Goal: Task Accomplishment & Management: Manage account settings

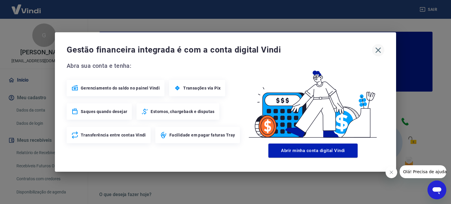
click at [378, 51] on icon "button" at bounding box center [378, 50] width 9 height 9
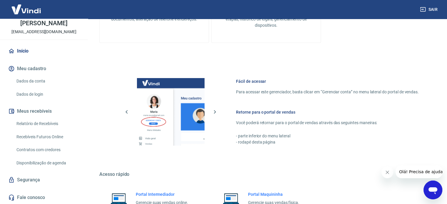
scroll to position [320, 0]
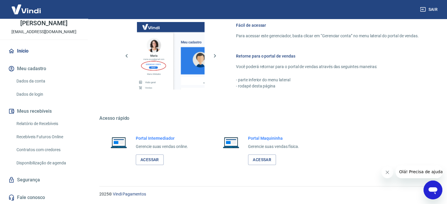
click at [38, 182] on link "Segurança" at bounding box center [44, 180] width 74 height 13
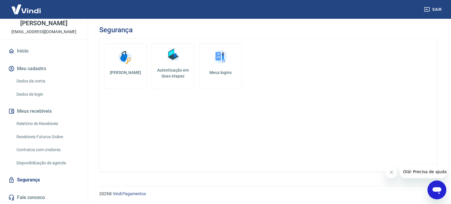
click at [169, 76] on h5 "Autenticação em duas etapas" at bounding box center [173, 73] width 38 height 12
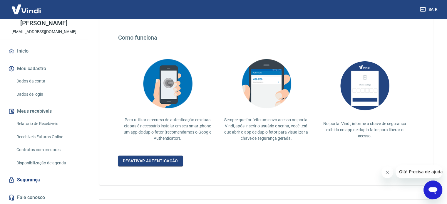
scroll to position [114, 0]
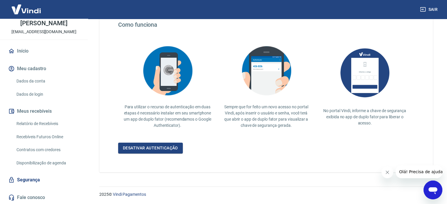
click at [154, 154] on div "Para a Vindi, a segurança dos seus dados vem sempre em primeiro lugar. Por isso…" at bounding box center [265, 49] width 333 height 248
click at [156, 148] on link "Desativar autenticação" at bounding box center [150, 148] width 65 height 11
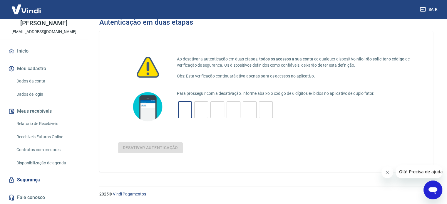
click at [183, 108] on input "tel" at bounding box center [185, 110] width 14 height 13
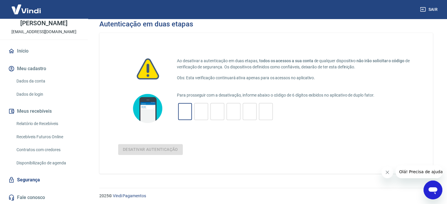
scroll to position [0, 0]
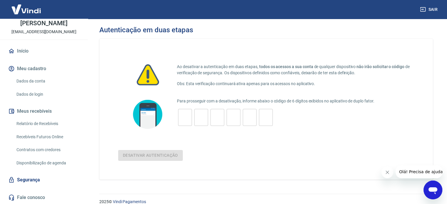
click at [151, 152] on div "Desativar autenticação" at bounding box center [266, 155] width 296 height 11
click at [191, 125] on div "​" at bounding box center [185, 117] width 14 height 17
drag, startPoint x: 187, startPoint y: 67, endPoint x: 273, endPoint y: 66, distance: 85.8
click at [273, 66] on p "Ao desativar a autenticação em duas etapas, todos os acessos a sua conta de qua…" at bounding box center [295, 70] width 237 height 12
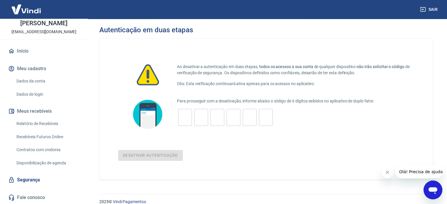
click at [331, 100] on p "Para prosseguir com a desativação, informe abaixo o código de 6 dígitos exibido…" at bounding box center [295, 101] width 237 height 6
click at [185, 116] on input "tel" at bounding box center [185, 117] width 14 height 13
click at [28, 79] on link "Dados da conta" at bounding box center [47, 81] width 67 height 12
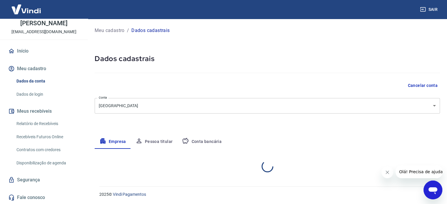
click at [29, 66] on button "Meu cadastro" at bounding box center [44, 68] width 74 height 13
select select "SP"
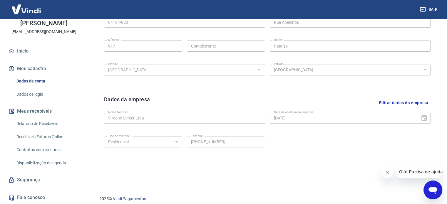
scroll to position [219, 0]
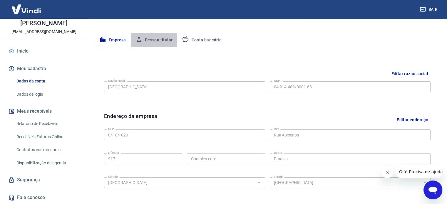
click at [157, 41] on button "Pessoa titular" at bounding box center [154, 40] width 47 height 14
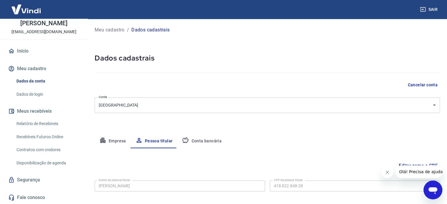
scroll to position [0, 0]
click at [36, 95] on link "Dados de login" at bounding box center [47, 94] width 67 height 12
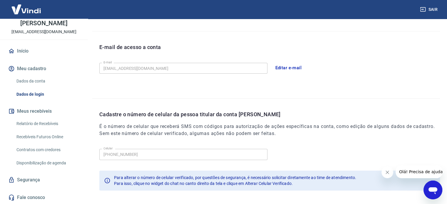
scroll to position [172, 0]
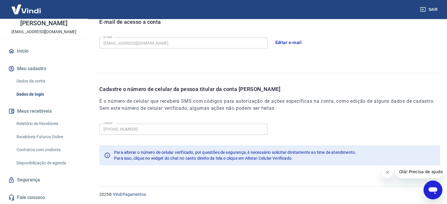
click at [195, 109] on h6 "É o número de celular que receberá SMS com códigos para autorização de ações es…" at bounding box center [269, 105] width 340 height 14
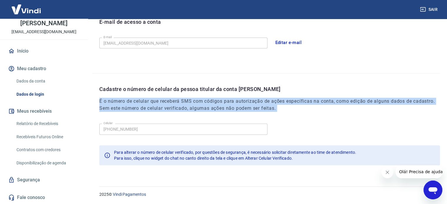
click at [195, 109] on h6 "É o número de celular que receberá SMS com códigos para autorização de ações es…" at bounding box center [269, 105] width 340 height 14
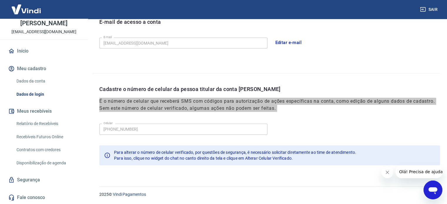
click at [433, 193] on icon "Abrir janela de mensagens" at bounding box center [432, 190] width 11 height 11
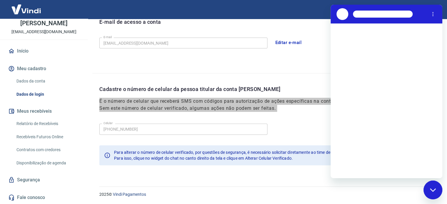
scroll to position [0, 0]
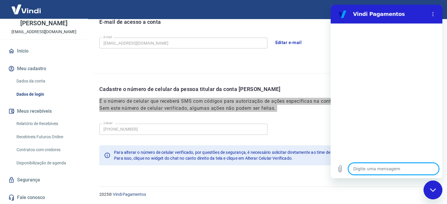
click at [369, 171] on textarea at bounding box center [393, 169] width 90 height 12
type textarea "b"
type textarea "x"
type textarea "bo"
type textarea "x"
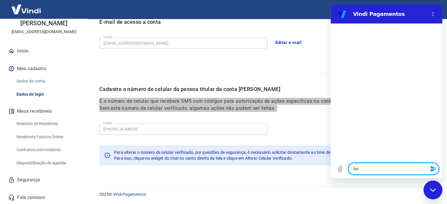
type textarea "bom"
type textarea "x"
type textarea "bom"
type textarea "x"
type textarea "bom d"
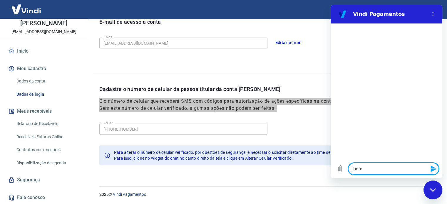
type textarea "x"
type textarea "bom di"
type textarea "x"
type textarea "bom dia"
type textarea "x"
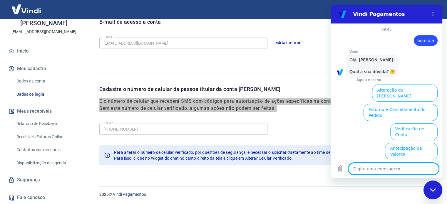
scroll to position [45, 0]
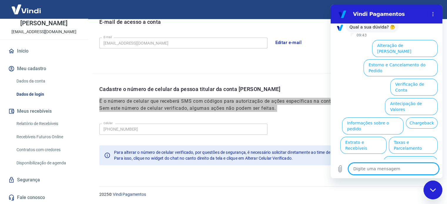
click at [423, 156] on button "Alterar celular verificado" at bounding box center [410, 164] width 54 height 17
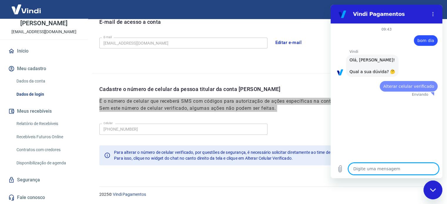
scroll to position [0, 0]
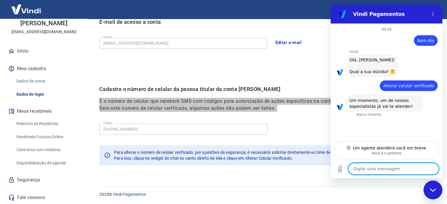
click at [397, 165] on textarea at bounding box center [393, 169] width 90 height 12
type textarea "x"
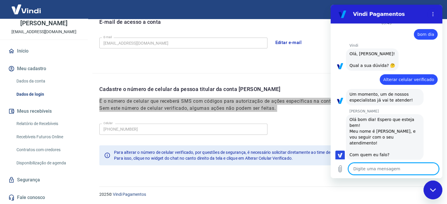
scroll to position [7, 0]
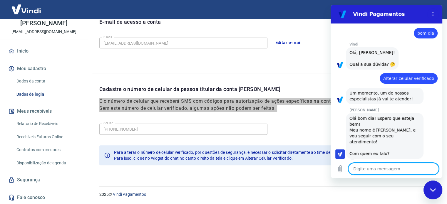
click at [382, 167] on textarea at bounding box center [393, 169] width 90 height 12
type textarea "R"
type textarea "x"
type textarea "G"
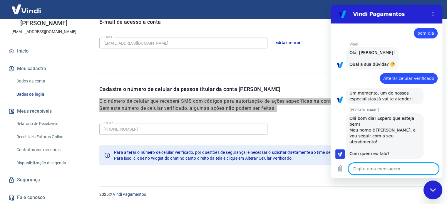
type textarea "x"
type textarea "Gu"
type textarea "x"
type textarea "Gui"
type textarea "x"
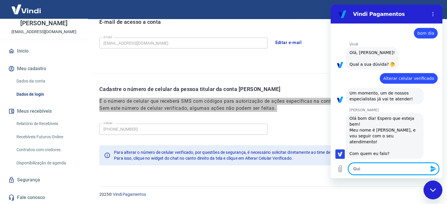
type textarea "Guil"
type textarea "x"
type textarea "Guilh"
type textarea "x"
type textarea "Guilhe"
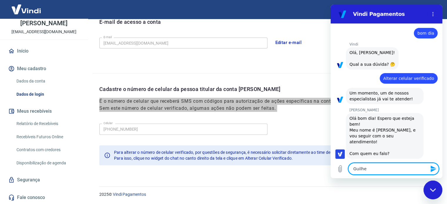
type textarea "x"
type textarea "Guilher"
type textarea "x"
type textarea "Guilherm"
type textarea "x"
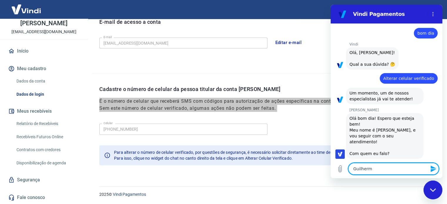
type textarea "[PERSON_NAME]"
type textarea "x"
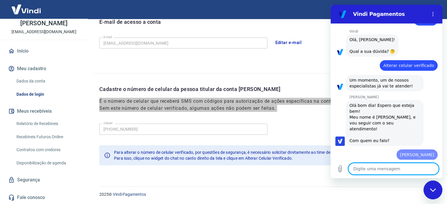
type textarea "x"
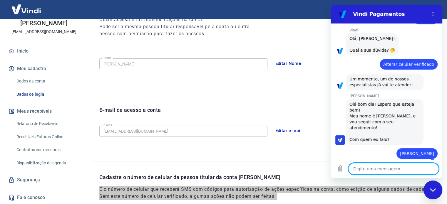
scroll to position [172, 0]
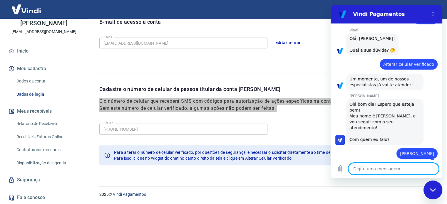
type textarea "P"
type textarea "x"
type textarea "Pr"
type textarea "x"
type textarea "Pre"
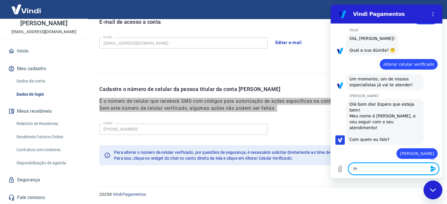
type textarea "x"
type textarea "Prec"
type textarea "x"
type textarea "Preci"
type textarea "x"
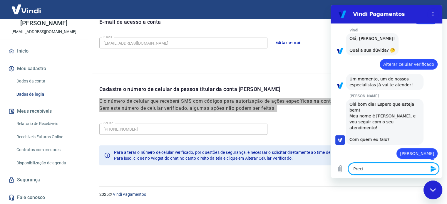
type textarea "Precis"
type textarea "x"
type textarea "Preciso"
type textarea "x"
type textarea "Preciso"
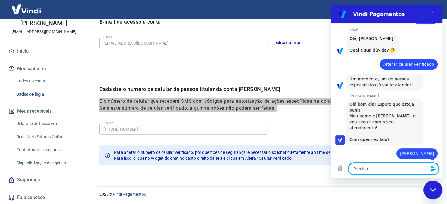
type textarea "x"
type textarea "Preciso a"
type textarea "x"
type textarea "Preciso al"
type textarea "x"
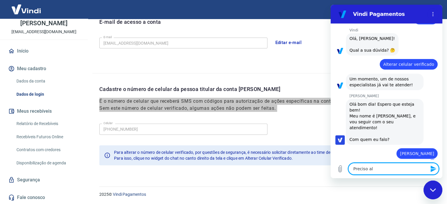
type textarea "Preciso alt"
type textarea "x"
type textarea "Preciso alte"
type textarea "x"
type textarea "Preciso alter"
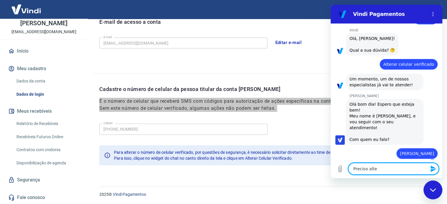
type textarea "x"
type textarea "Preciso altera"
type textarea "x"
type textarea "Preciso alterar"
type textarea "x"
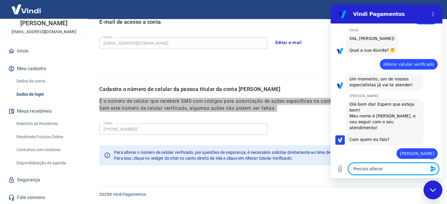
type textarea "Preciso alterar"
type textarea "x"
type textarea "Preciso alterar o"
type textarea "x"
type textarea "Preciso alterar o"
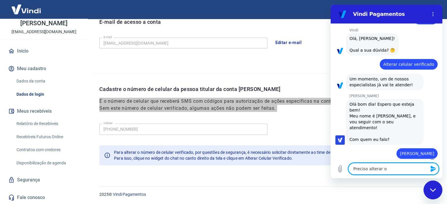
type textarea "x"
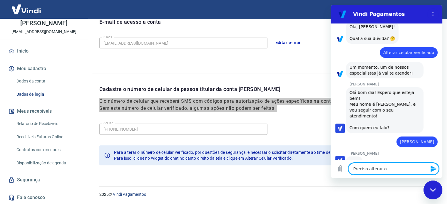
scroll to position [33, 0]
type textarea "Preciso alterar o n"
type textarea "x"
type textarea "Preciso alterar o nú"
type textarea "x"
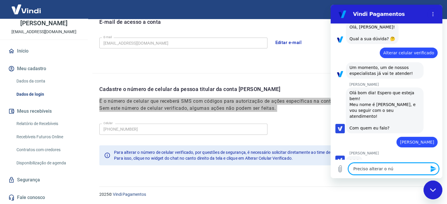
type textarea "Preciso alterar o núm"
type textarea "x"
type textarea "Preciso alterar o núme"
type textarea "x"
type textarea "Preciso alterar o númer"
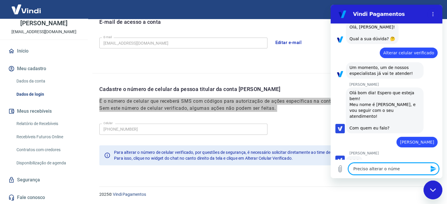
type textarea "x"
type textarea "Preciso alterar o número"
type textarea "x"
type textarea "Preciso alterar o número"
type textarea "x"
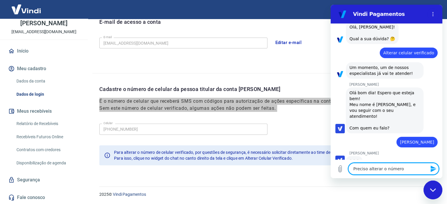
type textarea "Preciso alterar o número d"
type textarea "x"
type textarea "Preciso alterar o número do"
type textarea "x"
type textarea "Preciso alterar o número do"
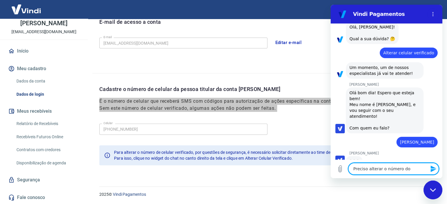
type textarea "x"
type textarea "Preciso alterar o número do c"
type textarea "x"
type textarea "Preciso alterar o número do ce"
type textarea "x"
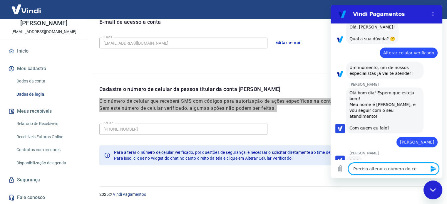
type textarea "Preciso alterar o número do cel"
type textarea "x"
type textarea "Preciso alterar o número do celu"
type textarea "x"
type textarea "Preciso alterar o número do celul"
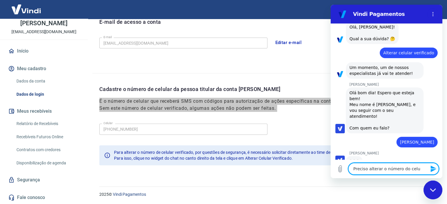
type textarea "x"
type textarea "Preciso alterar o número do celula"
type textarea "x"
type textarea "Preciso alterar o número do celular"
type textarea "x"
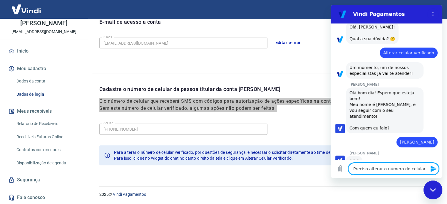
type textarea "Preciso alterar o número do celular"
type textarea "x"
type textarea "Preciso alterar o número do celular v"
type textarea "x"
type textarea "Preciso alterar o número do celular ve"
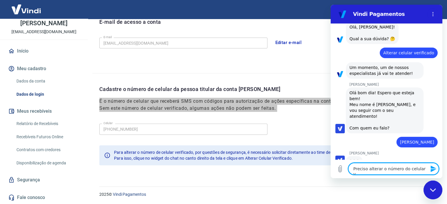
type textarea "x"
type textarea "Preciso alterar o número do celular ver"
type textarea "x"
type textarea "Preciso alterar o número do celular veri"
type textarea "x"
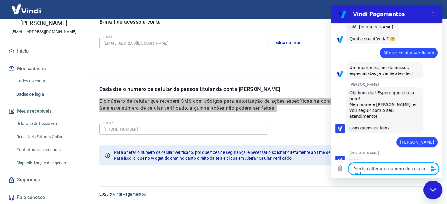
type textarea "Preciso alterar o número do celular verif"
type textarea "x"
type textarea "Preciso alterar o número do celular verifi"
type textarea "x"
type textarea "Preciso alterar o número do celular verific"
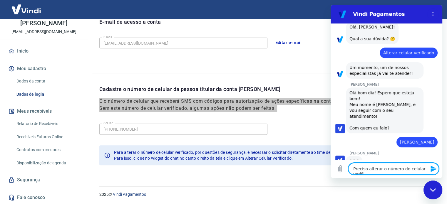
type textarea "x"
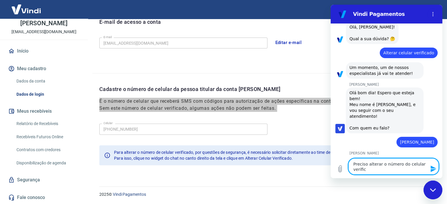
scroll to position [33, 0]
type textarea "Preciso alterar o número do celular verifica"
type textarea "x"
type textarea "Preciso alterar o número do celular verificad"
type textarea "x"
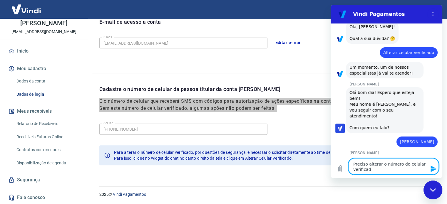
type textarea "Preciso alterar o número do celular verificado"
type textarea "x"
type textarea "Preciso alterar o número do celular verificado"
type textarea "x"
type textarea "Preciso alterar o número do celular verificado d"
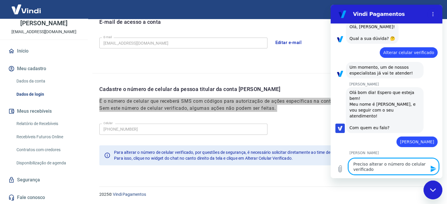
type textarea "x"
type textarea "Preciso alterar o número do celular verificado da"
type textarea "x"
type textarea "Preciso alterar o número do celular verificado da"
type textarea "x"
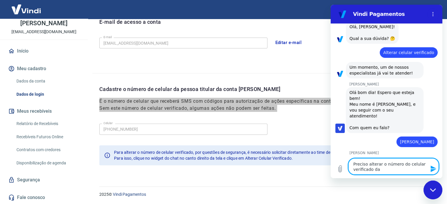
type textarea "Preciso alterar o número do celular verificado da n"
type textarea "x"
type textarea "Preciso alterar o número do celular verificado da no"
type textarea "x"
type textarea "Preciso alterar o número do celular verificado da nos"
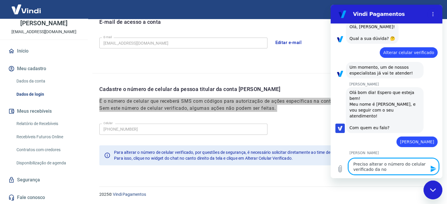
type textarea "x"
type textarea "Preciso alterar o número do celular verificado da noss"
type textarea "x"
type textarea "Preciso alterar o número do celular verificado da nossa"
type textarea "x"
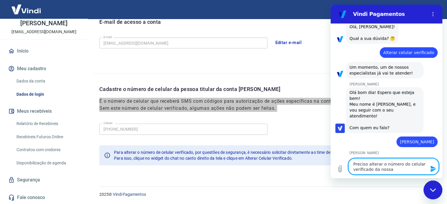
type textarea "Preciso alterar o número do celular verificado da nossa"
type textarea "x"
type textarea "Preciso alterar o número do celular verificado da nossa c"
type textarea "x"
type textarea "Preciso alterar o número do celular verificado da nossa co"
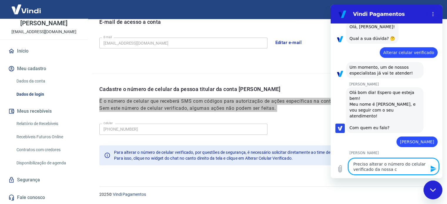
type textarea "x"
type textarea "Preciso alterar o número do celular verificado da nossa con"
type textarea "x"
type textarea "Preciso alterar o número do celular verificado da nossa cont"
type textarea "x"
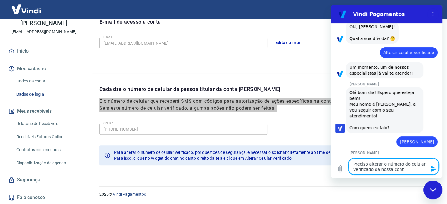
type textarea "Preciso alterar o número do celular verificado da nossa conta"
type textarea "x"
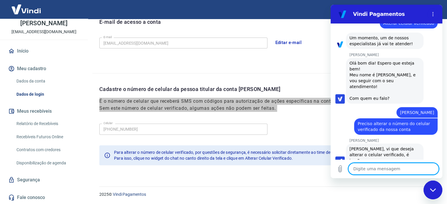
scroll to position [64, 0]
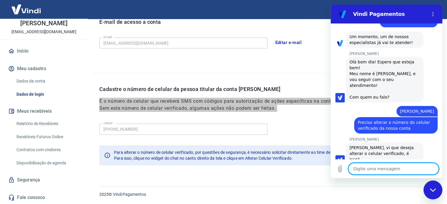
type textarea "x"
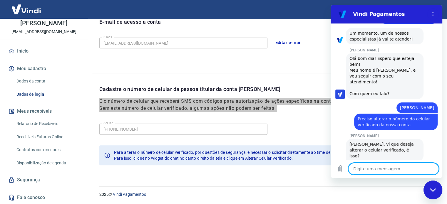
type textarea "i"
type textarea "x"
type textarea "is"
type textarea "x"
type textarea "iss"
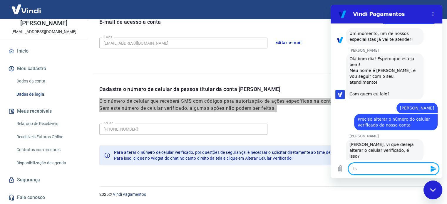
type textarea "x"
type textarea "isso"
type textarea "x"
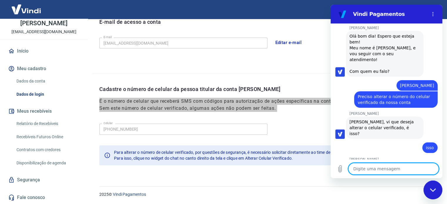
scroll to position [113, 0]
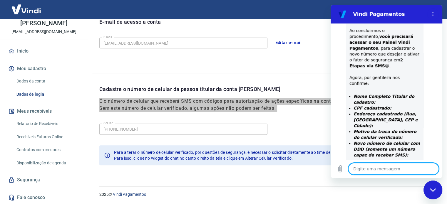
type textarea "x"
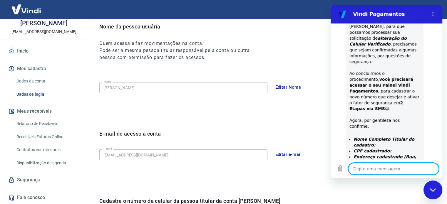
scroll to position [54, 0]
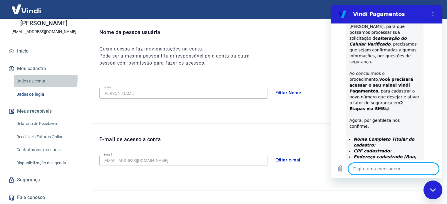
click at [28, 78] on link "Dados da conta" at bounding box center [47, 81] width 67 height 12
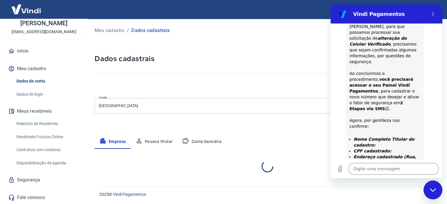
select select "SP"
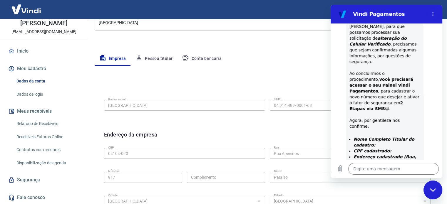
scroll to position [118, 0]
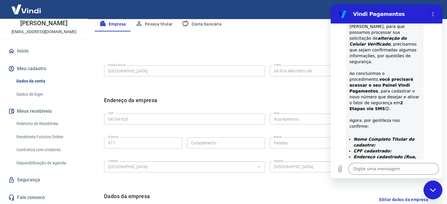
click at [158, 27] on button "Pessoa titular" at bounding box center [154, 24] width 47 height 14
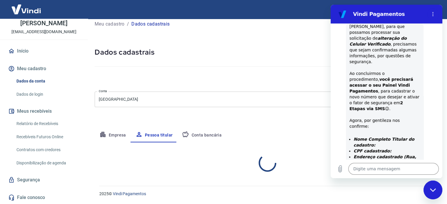
scroll to position [31, 0]
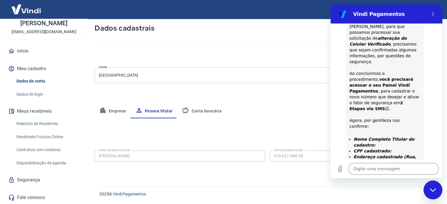
click at [255, 157] on div "Nome da pessoa titular [PERSON_NAME] Nome da pessoa titular CPF da pessoa titul…" at bounding box center [267, 155] width 345 height 14
click at [70, 155] on div "Sair G [PERSON_NAME] [EMAIL_ADDRESS][DOMAIN_NAME] Início Meu cadastro Dados da …" at bounding box center [223, 71] width 447 height 204
click at [389, 169] on textarea at bounding box center [393, 169] width 90 height 12
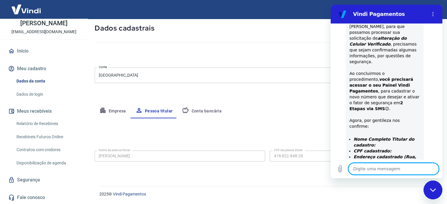
paste textarea "[PERSON_NAME]"
type textarea "[PERSON_NAME]"
type textarea "x"
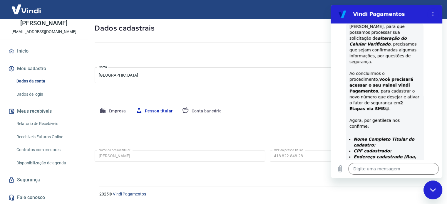
click at [268, 157] on div "Nome da pessoa titular [PERSON_NAME] Nome da pessoa titular CPF da pessoa titul…" at bounding box center [267, 155] width 345 height 14
click at [380, 172] on textarea at bounding box center [393, 169] width 90 height 12
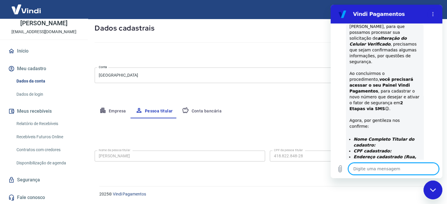
paste textarea "418.822.848-28"
type textarea "418.822.848-28"
type textarea "x"
click at [114, 110] on button "Empresa" at bounding box center [113, 111] width 36 height 14
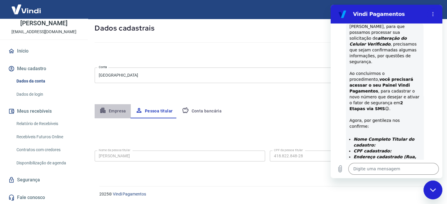
select select "SP"
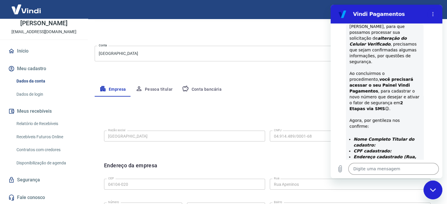
scroll to position [119, 0]
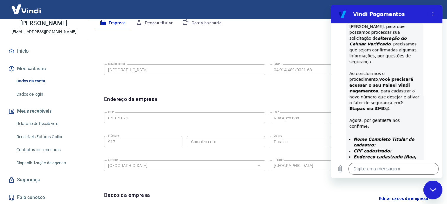
click at [257, 119] on div "CEP 04104-020 CEP [GEOGRAPHIC_DATA] [GEOGRAPHIC_DATA] Número Complemento Comple…" at bounding box center [267, 141] width 326 height 62
click at [379, 166] on textarea at bounding box center [393, 169] width 90 height 12
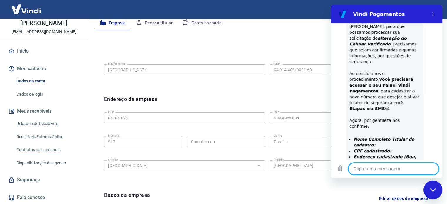
paste textarea "Rua Apeninos"
type textarea "Rua Apeninos"
type textarea "x"
type textarea "Rua Apeninos,"
type textarea "x"
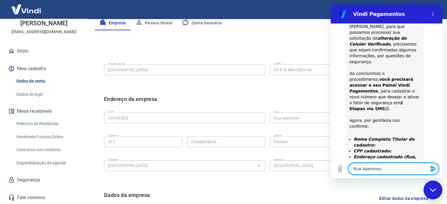
type textarea "Rua Apeninos,"
type textarea "x"
type textarea "[STREET_ADDRESS]"
type textarea "x"
type textarea "[STREET_ADDRESS]"
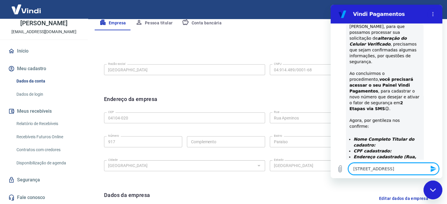
type textarea "x"
type textarea "[STREET_ADDRESS]"
type textarea "x"
type textarea "[STREET_ADDRESS],"
type textarea "x"
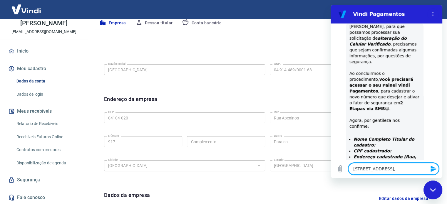
type textarea "[STREET_ADDRESS],"
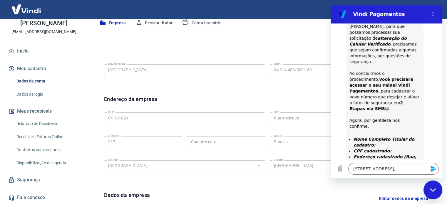
click at [412, 170] on textarea "[STREET_ADDRESS]," at bounding box center [393, 169] width 90 height 12
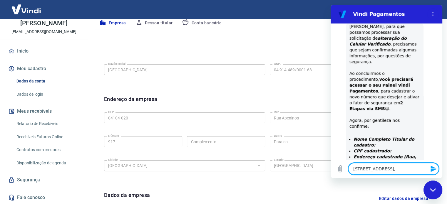
paste textarea "04104-020"
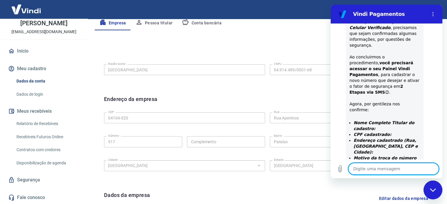
scroll to position [260, 0]
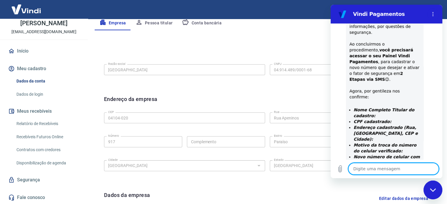
click at [376, 171] on textarea at bounding box center [393, 169] width 90 height 12
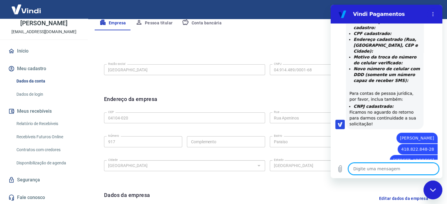
scroll to position [354, 0]
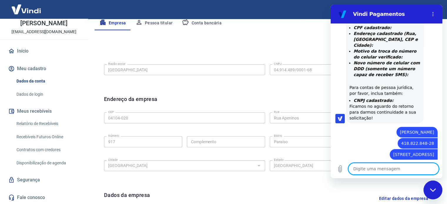
click at [365, 168] on textarea at bounding box center [393, 169] width 90 height 12
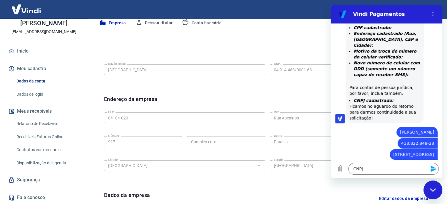
click at [235, 68] on div "Razão social Silicone Center Razão social CNPJ 04.914.489/0001-68 CNPJ" at bounding box center [267, 69] width 326 height 14
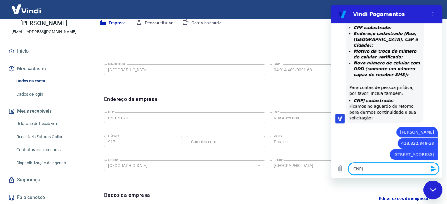
click at [372, 172] on textarea "CNPJ" at bounding box center [393, 169] width 90 height 12
paste textarea "04.914.489/0001-68"
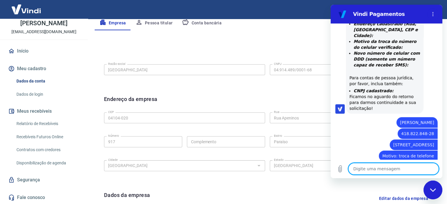
scroll to position [365, 0]
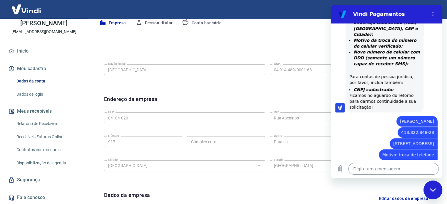
click at [354, 170] on textarea at bounding box center [393, 169] width 90 height 12
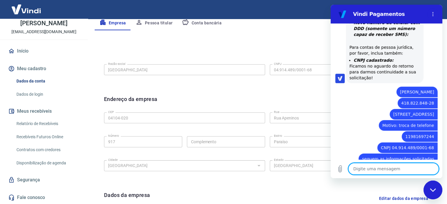
scroll to position [395, 0]
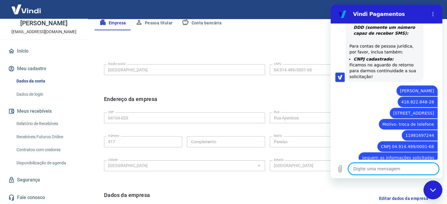
click at [362, 170] on textarea at bounding box center [393, 169] width 90 height 12
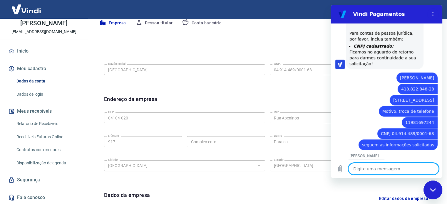
scroll to position [409, 0]
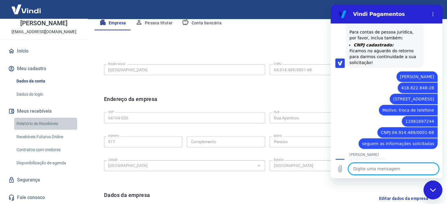
click at [32, 124] on link "Relatório de Recebíveis" at bounding box center [47, 124] width 67 height 12
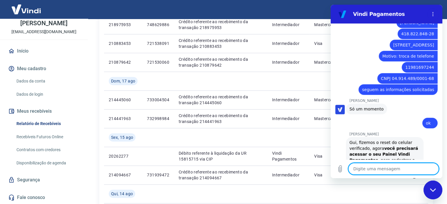
scroll to position [464, 0]
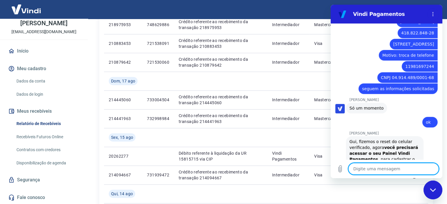
click at [375, 169] on textarea at bounding box center [393, 169] width 90 height 12
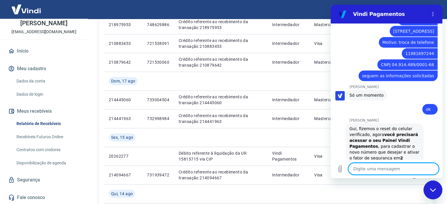
scroll to position [478, 0]
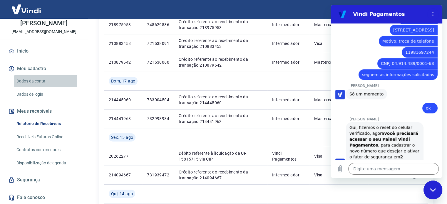
click at [38, 81] on link "Dados da conta" at bounding box center [47, 81] width 67 height 12
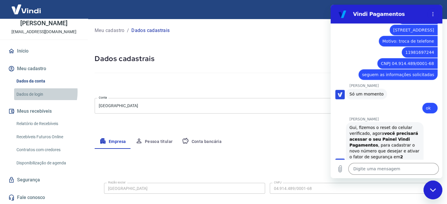
click at [29, 92] on link "Dados de login" at bounding box center [47, 94] width 67 height 12
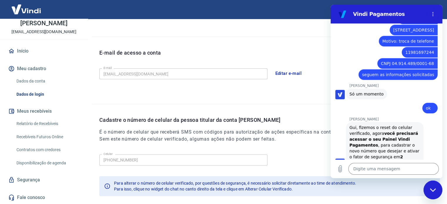
scroll to position [172, 0]
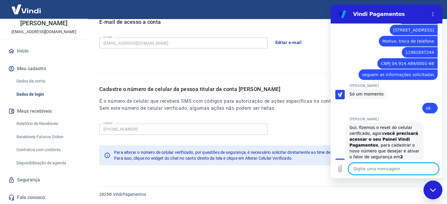
click at [396, 173] on textarea at bounding box center [393, 169] width 90 height 12
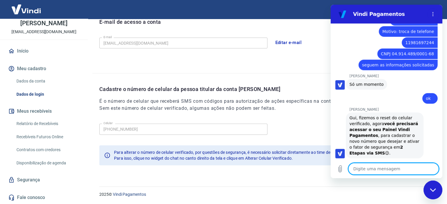
scroll to position [489, 0]
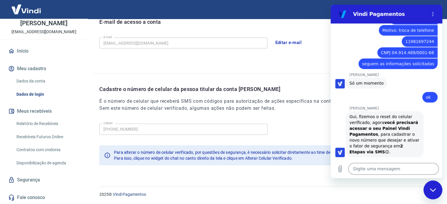
click at [25, 93] on link "Dados de login" at bounding box center [47, 94] width 67 height 12
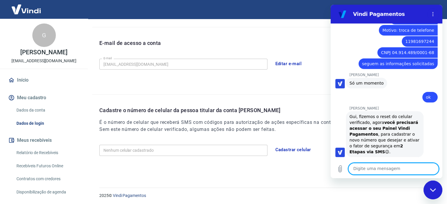
scroll to position [152, 0]
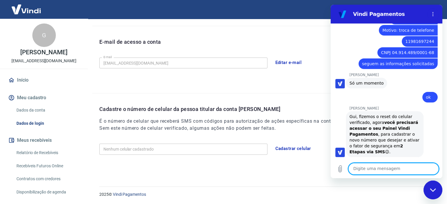
click at [157, 145] on div "Nenhum celular cadastrado Nenhum celular cadastrado Cadastrar celular" at bounding box center [269, 148] width 340 height 14
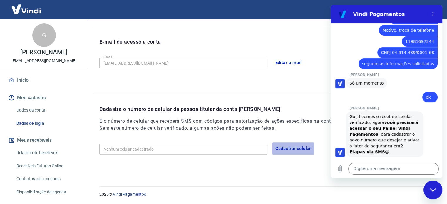
click at [307, 148] on button "Cadastrar celular" at bounding box center [293, 148] width 42 height 12
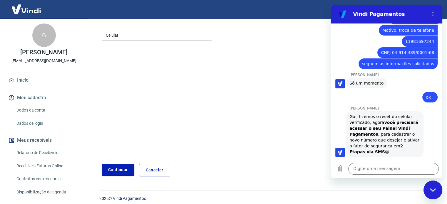
scroll to position [15, 0]
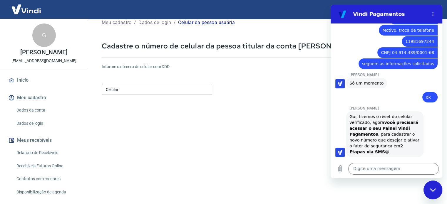
click at [128, 92] on input "Celular" at bounding box center [157, 89] width 110 height 11
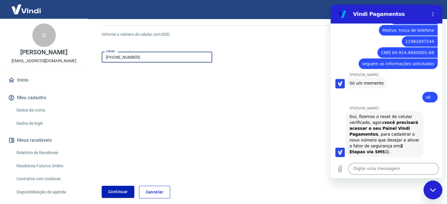
scroll to position [74, 0]
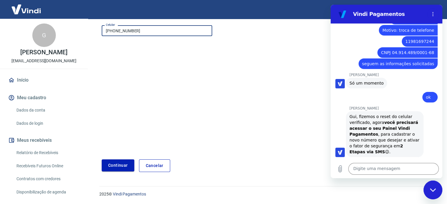
type input "(11) 98169-7244"
click at [118, 165] on button "Continuar" at bounding box center [118, 166] width 33 height 12
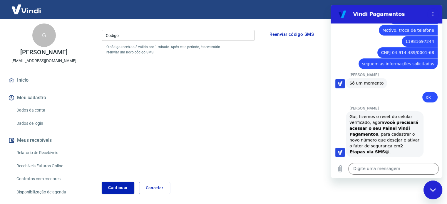
click at [122, 34] on input "Código" at bounding box center [178, 35] width 153 height 11
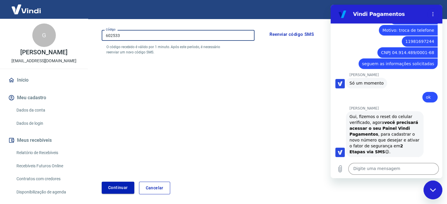
type input "602533"
click at [125, 186] on button "Continuar" at bounding box center [118, 188] width 33 height 12
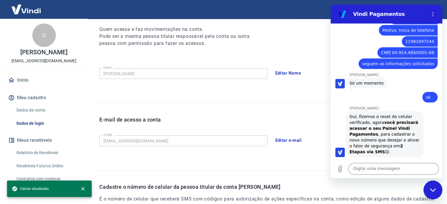
scroll to position [149, 0]
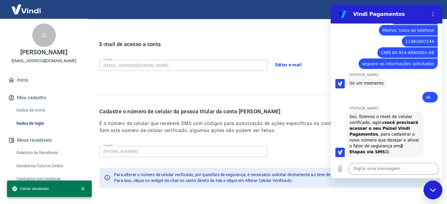
click at [388, 170] on textarea at bounding box center [393, 169] width 90 height 12
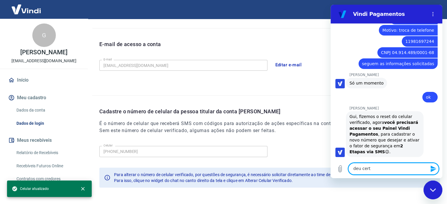
type textarea "deu certo"
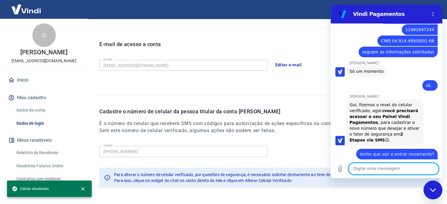
scroll to position [501, 0]
type textarea "obrigado!"
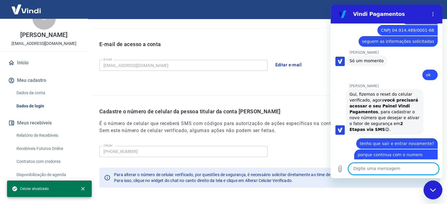
scroll to position [35, 0]
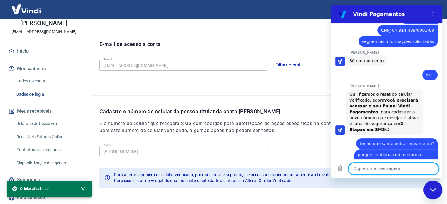
click at [38, 124] on link "Relatório de Recebíveis" at bounding box center [47, 124] width 67 height 12
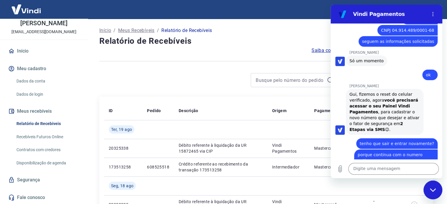
click at [433, 195] on div "Fechar janela de mensagens" at bounding box center [433, 190] width 18 height 18
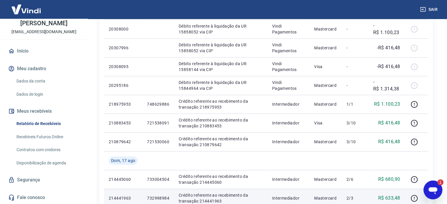
scroll to position [176, 0]
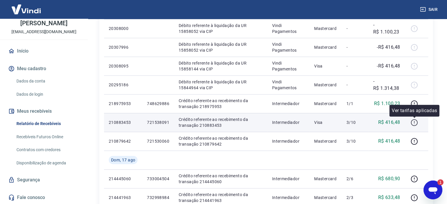
click at [412, 122] on icon "button" at bounding box center [413, 122] width 7 height 7
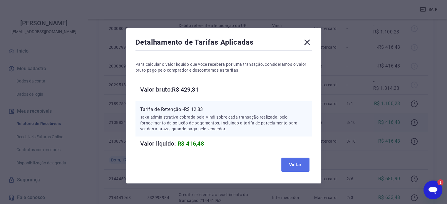
click at [294, 167] on button "Voltar" at bounding box center [295, 165] width 28 height 14
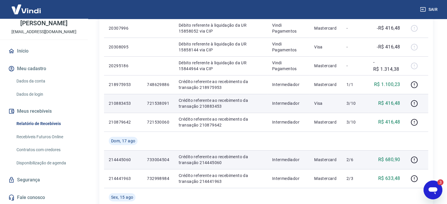
scroll to position [206, 0]
